Goal: Task Accomplishment & Management: Manage account settings

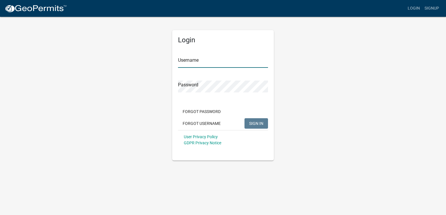
type input "DAVEFREY"
click at [254, 124] on span "SIGN IN" at bounding box center [256, 123] width 14 height 5
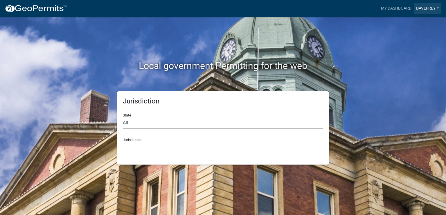
click at [422, 7] on link "DAVEFREY" at bounding box center [427, 8] width 28 height 11
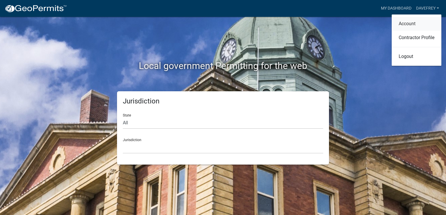
click at [406, 25] on link "Account" at bounding box center [416, 24] width 50 height 14
